Goal: Task Accomplishment & Management: Use online tool/utility

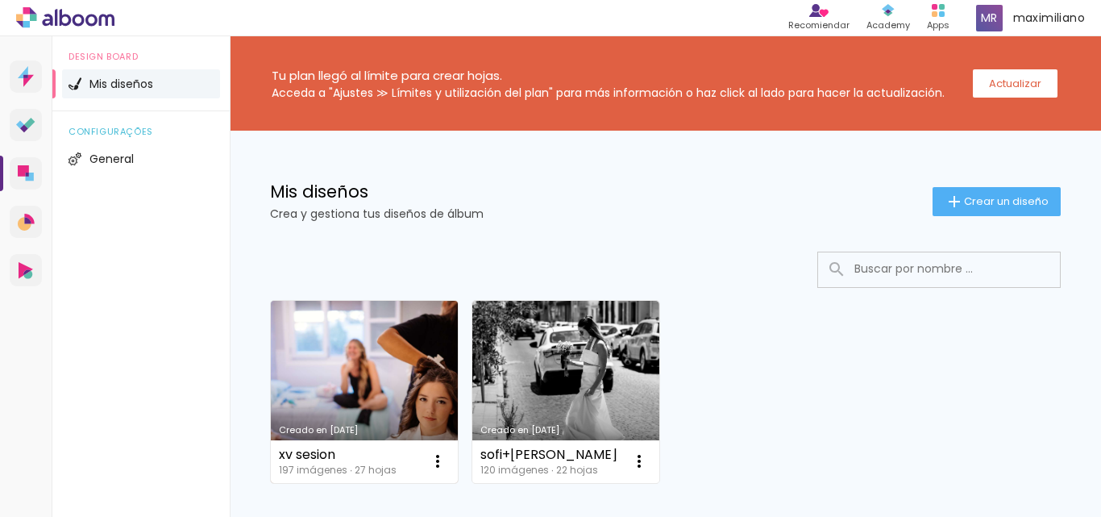
click at [376, 396] on link "Creado en [DATE]" at bounding box center [364, 392] width 187 height 182
